Goal: Task Accomplishment & Management: Use online tool/utility

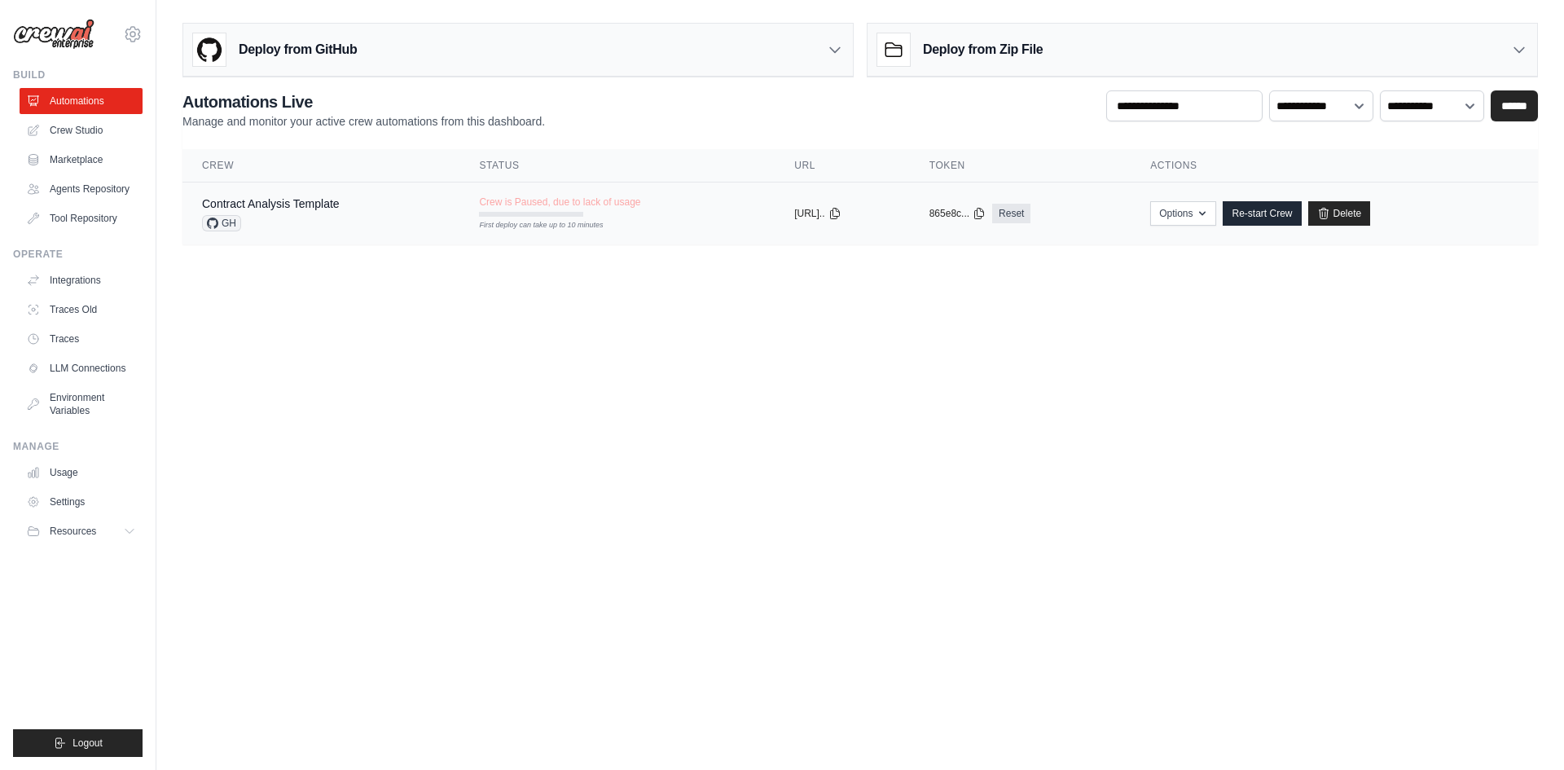
click at [345, 203] on div "Contract Analysis Template GH" at bounding box center [321, 213] width 238 height 36
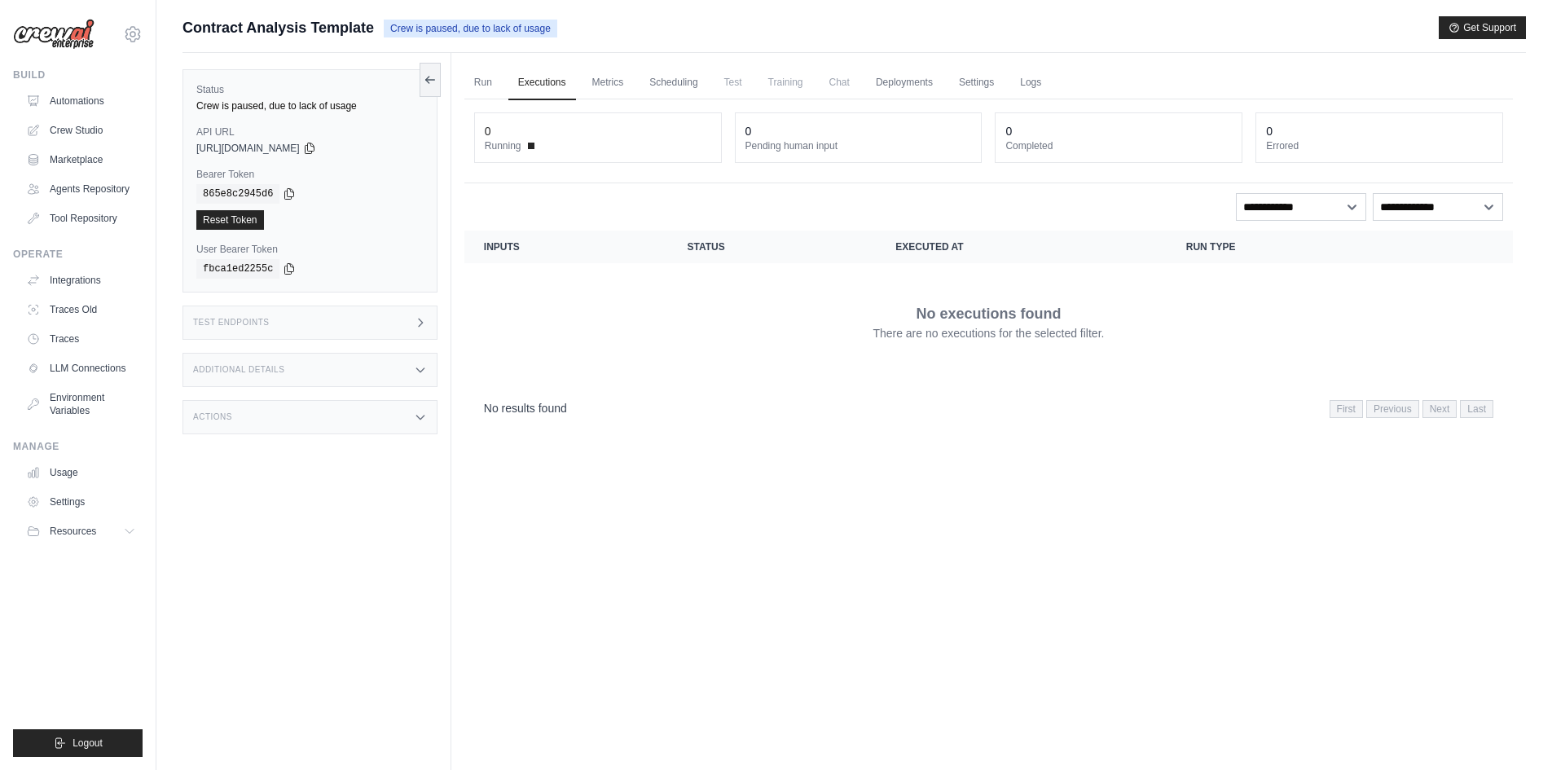
click at [307, 410] on div "Actions" at bounding box center [309, 417] width 255 height 34
click at [299, 413] on div "Actions" at bounding box center [309, 417] width 255 height 34
click at [324, 371] on div "Additional Details" at bounding box center [309, 370] width 255 height 34
click at [302, 372] on div "Additional Details" at bounding box center [309, 370] width 255 height 34
click at [919, 86] on link "Deployments" at bounding box center [904, 83] width 77 height 34
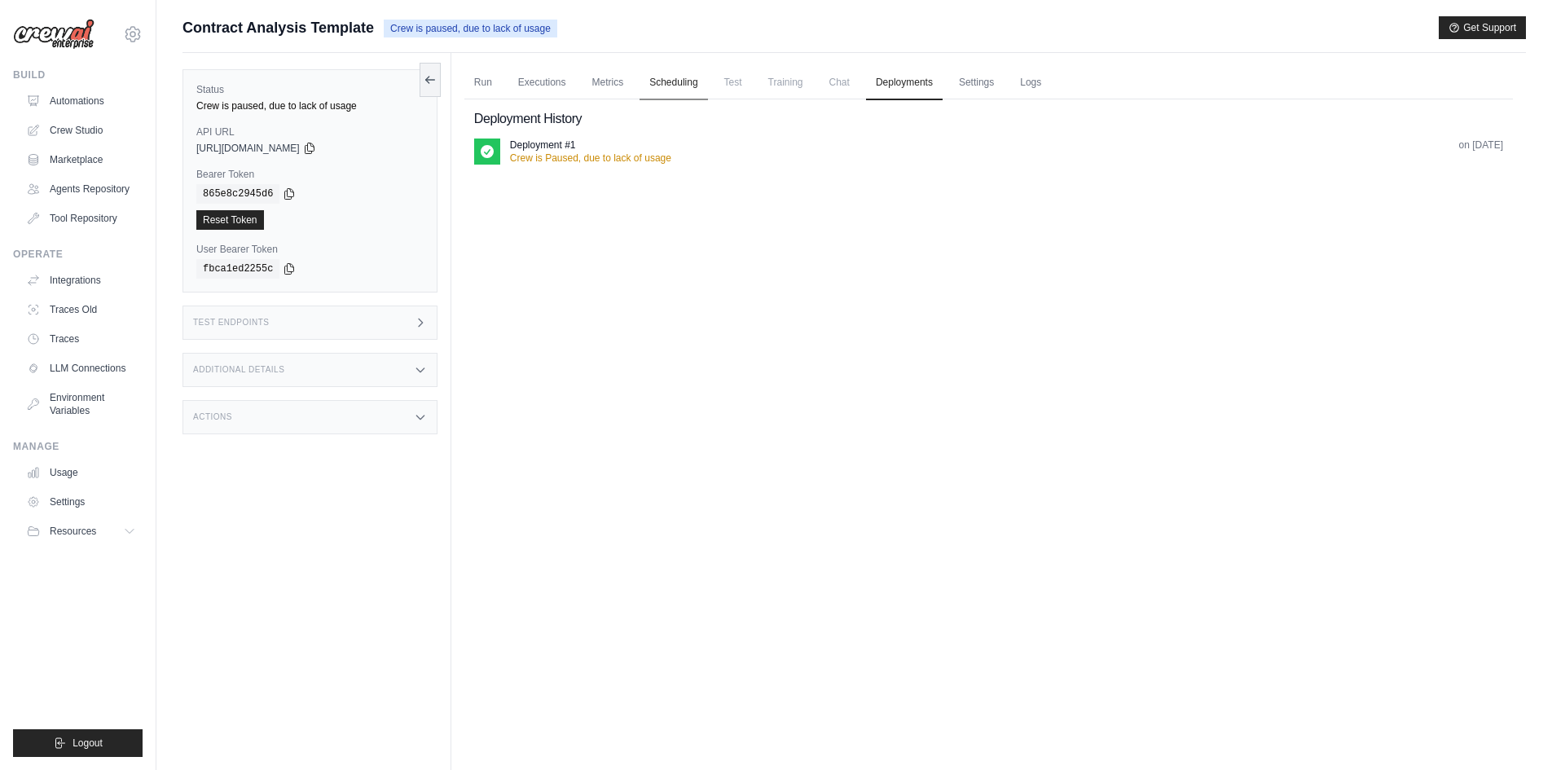
click at [693, 93] on link "Scheduling" at bounding box center [673, 83] width 68 height 34
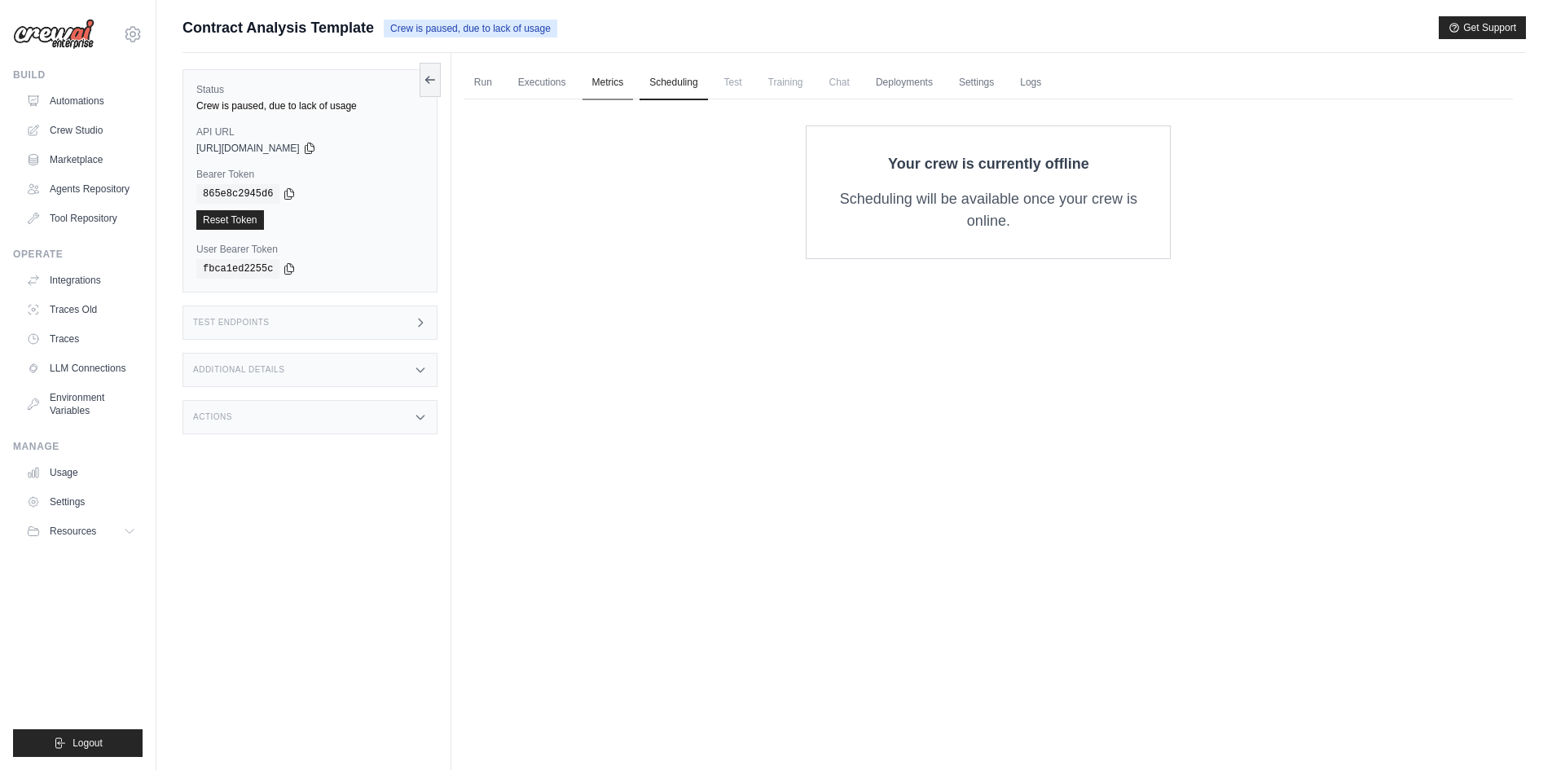
click at [624, 93] on link "Metrics" at bounding box center [607, 83] width 51 height 34
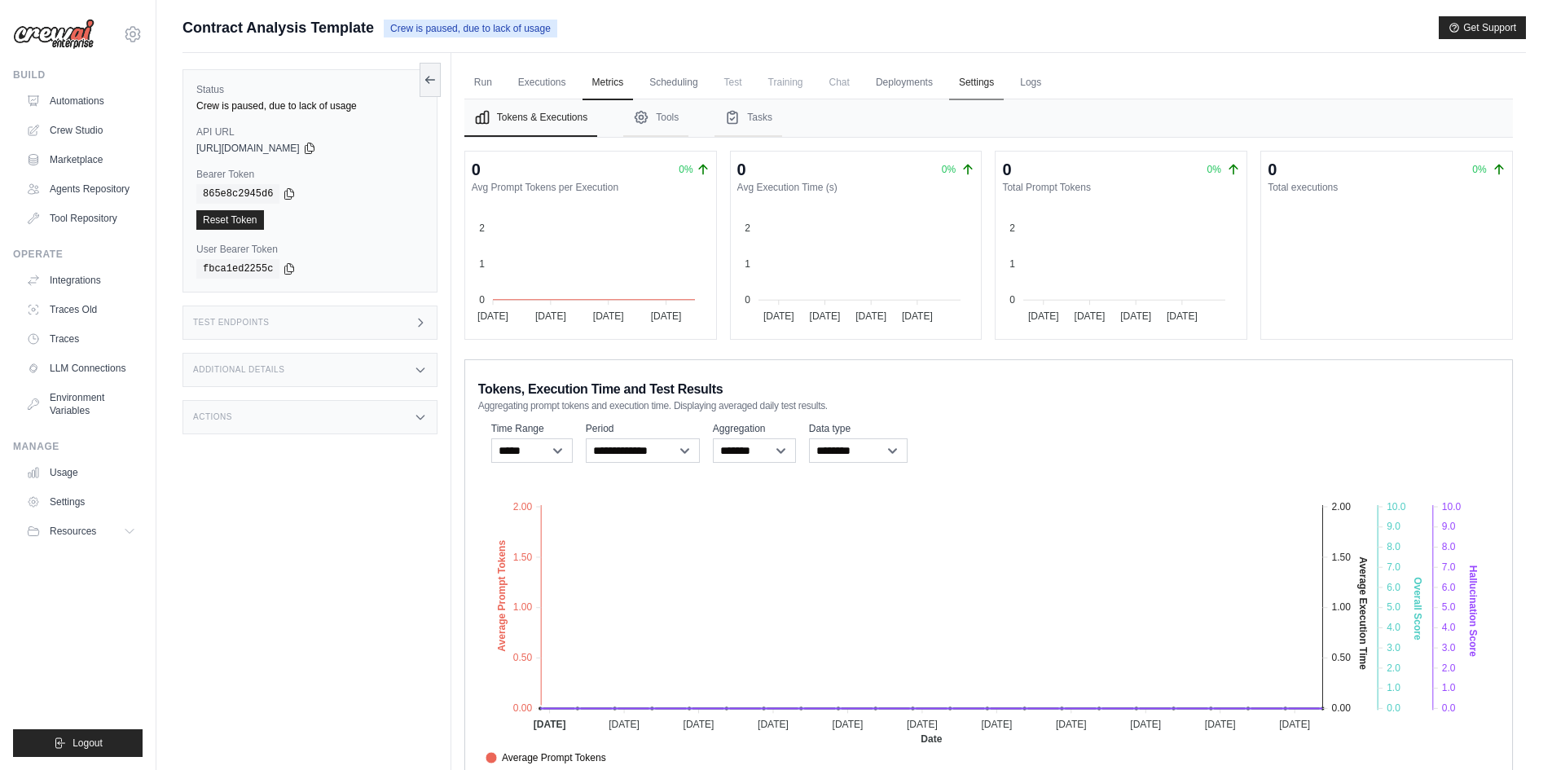
click at [977, 84] on link "Settings" at bounding box center [976, 83] width 55 height 34
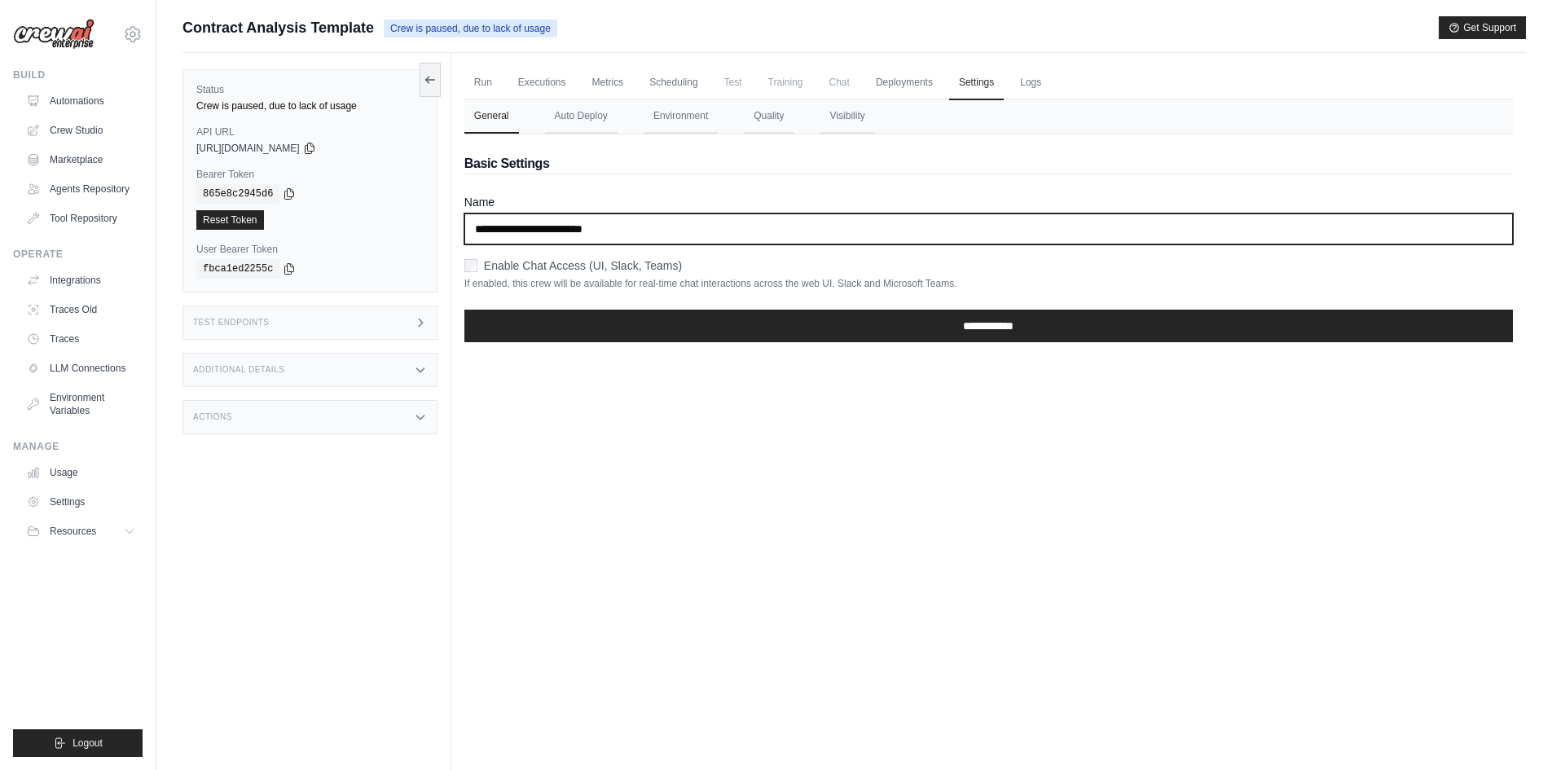
click at [618, 221] on input "**********" at bounding box center [988, 228] width 1048 height 31
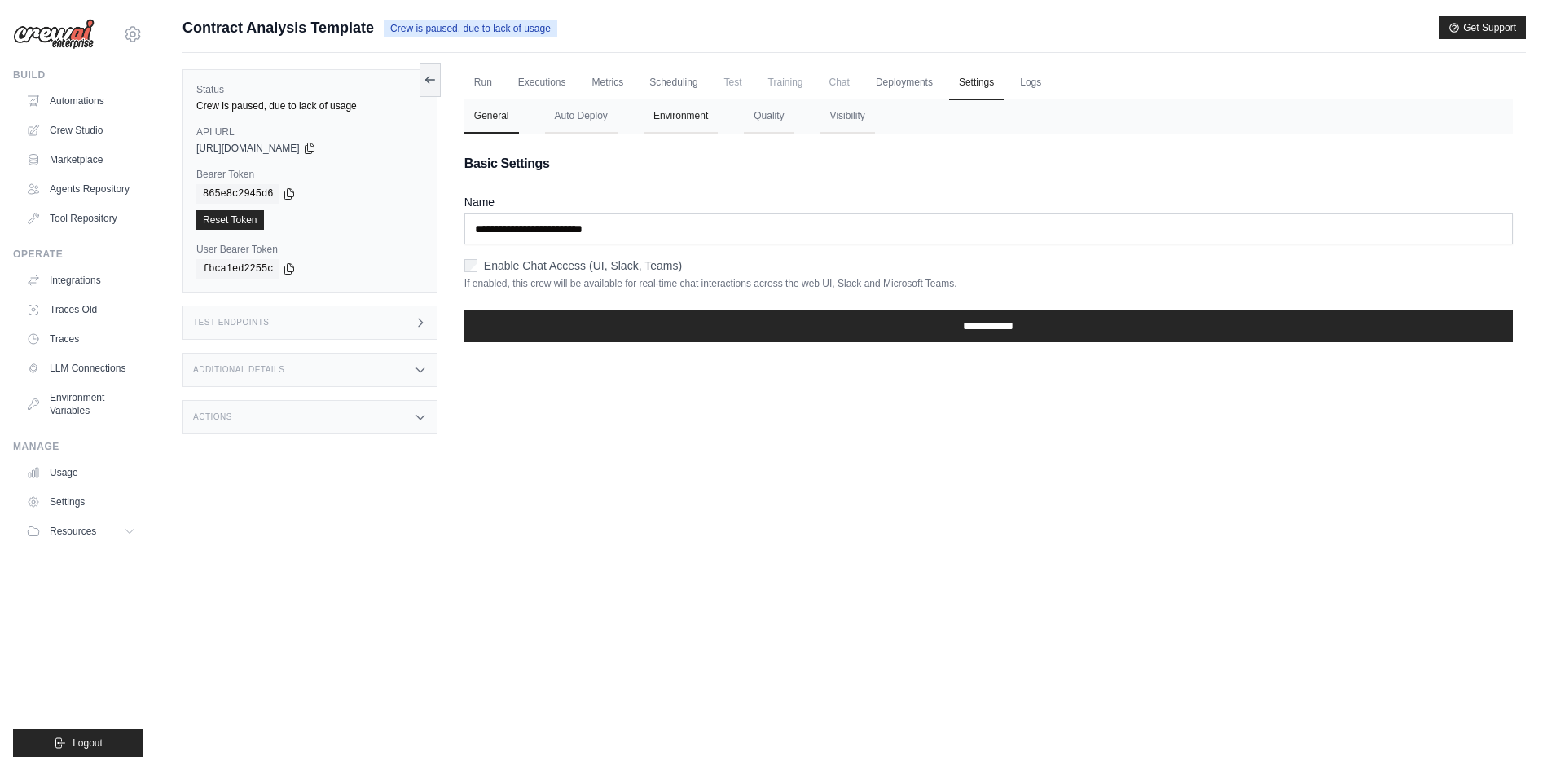
click at [661, 120] on button "Environment" at bounding box center [680, 116] width 74 height 34
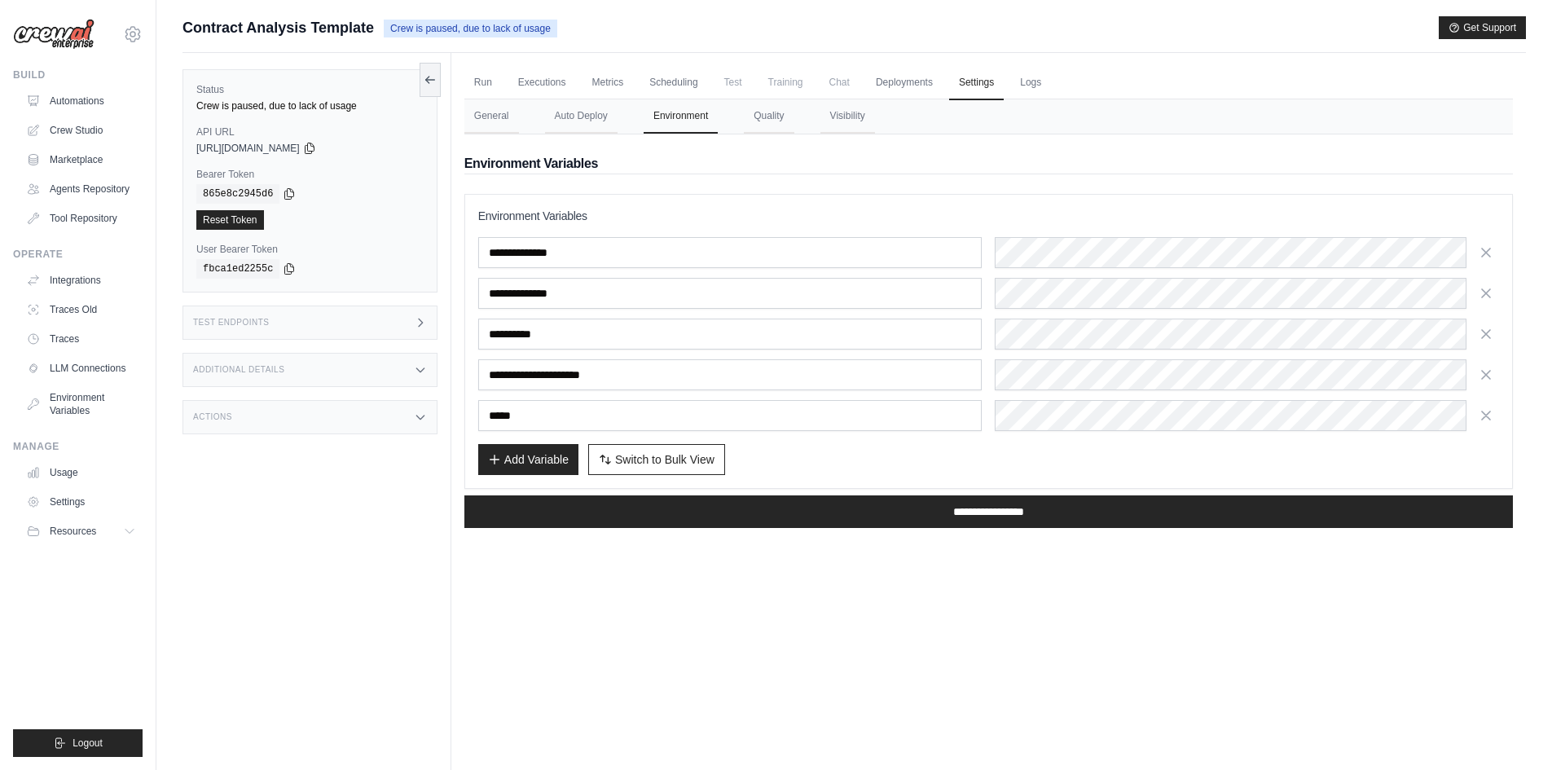
click at [953, 677] on div "Run Executions Metrics Scheduling Test Training Chat Deployments Settings Logs …" at bounding box center [988, 438] width 1074 height 770
